Goal: Information Seeking & Learning: Check status

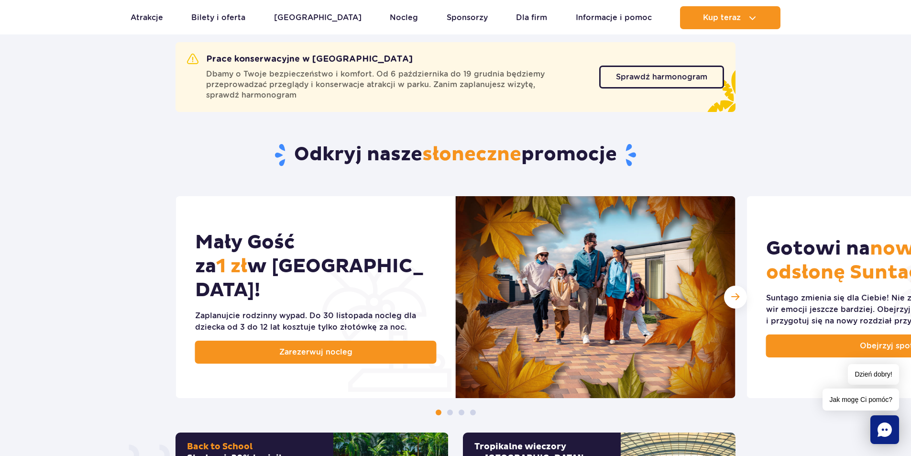
scroll to position [335, 0]
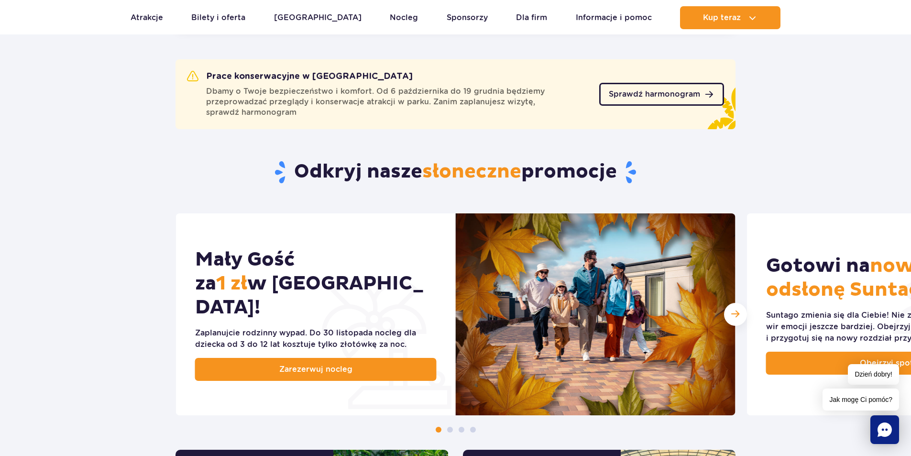
click at [644, 91] on span "Sprawdź harmonogram" at bounding box center [654, 94] width 91 height 8
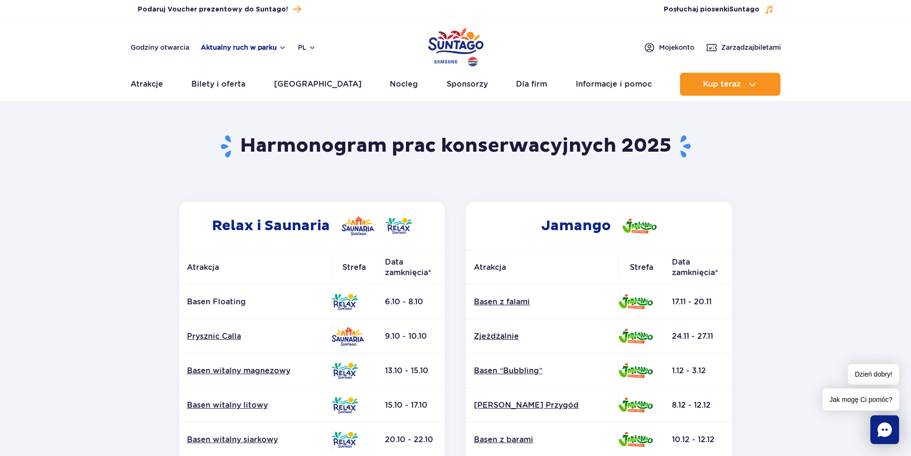
click at [275, 47] on button "Aktualny ruch w parku" at bounding box center [244, 48] width 86 height 8
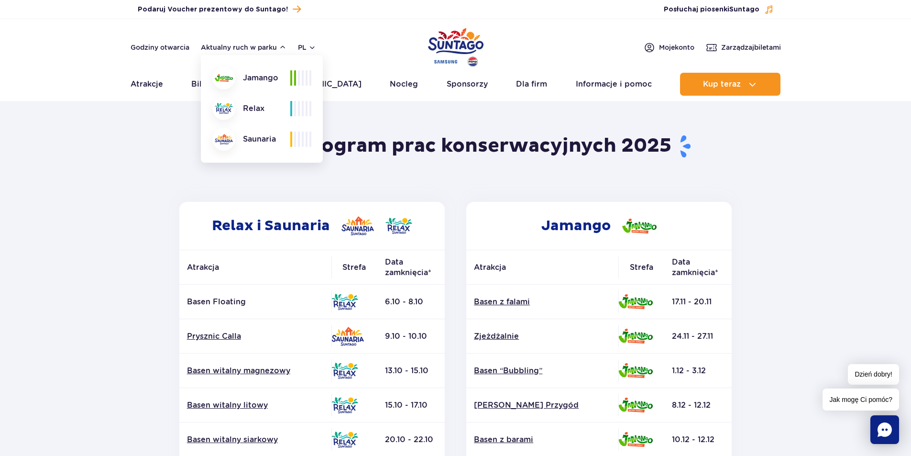
click at [122, 160] on section "Powrót do strony głównej Harmonogram prac konserwacyjnych 2025 Relax i Saunaria…" at bounding box center [455, 445] width 911 height 685
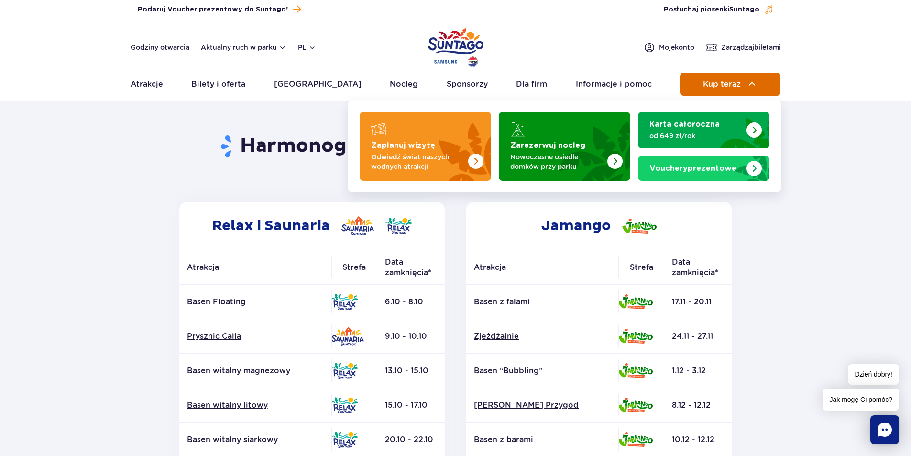
click at [741, 83] on button "Kup teraz" at bounding box center [730, 84] width 100 height 23
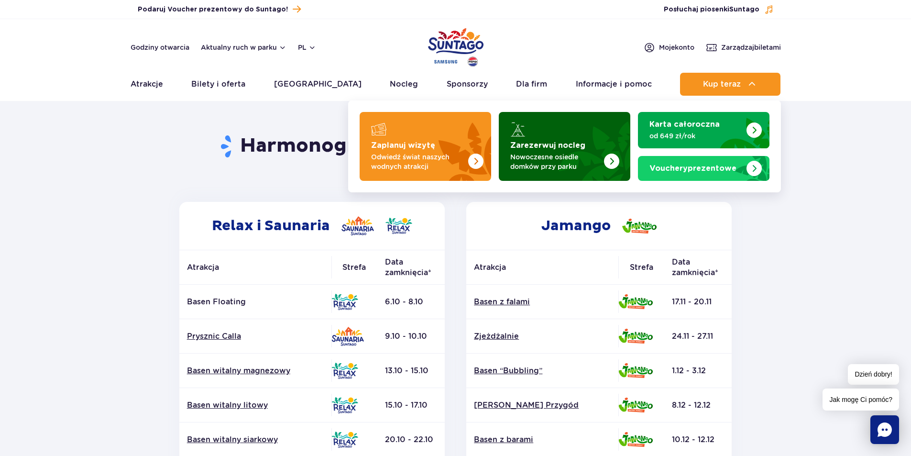
click at [614, 160] on img "Zarezerwuj nocleg" at bounding box center [611, 161] width 15 height 15
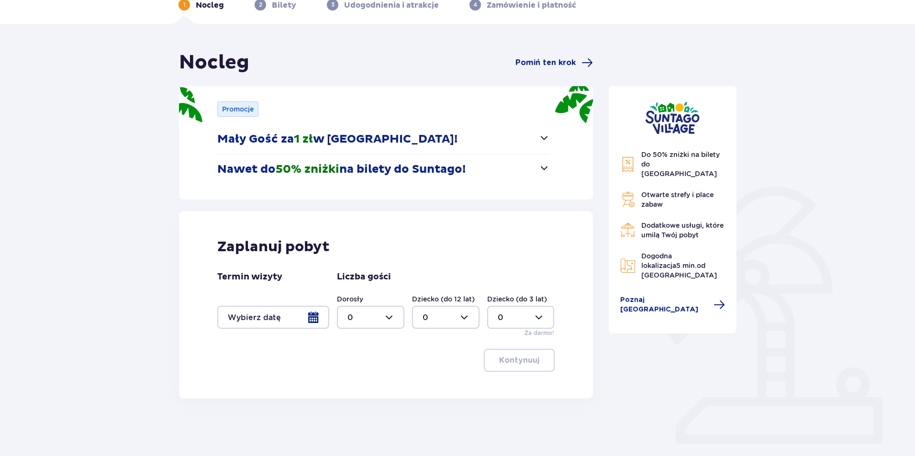
scroll to position [76, 0]
